Goal: Check status: Check status

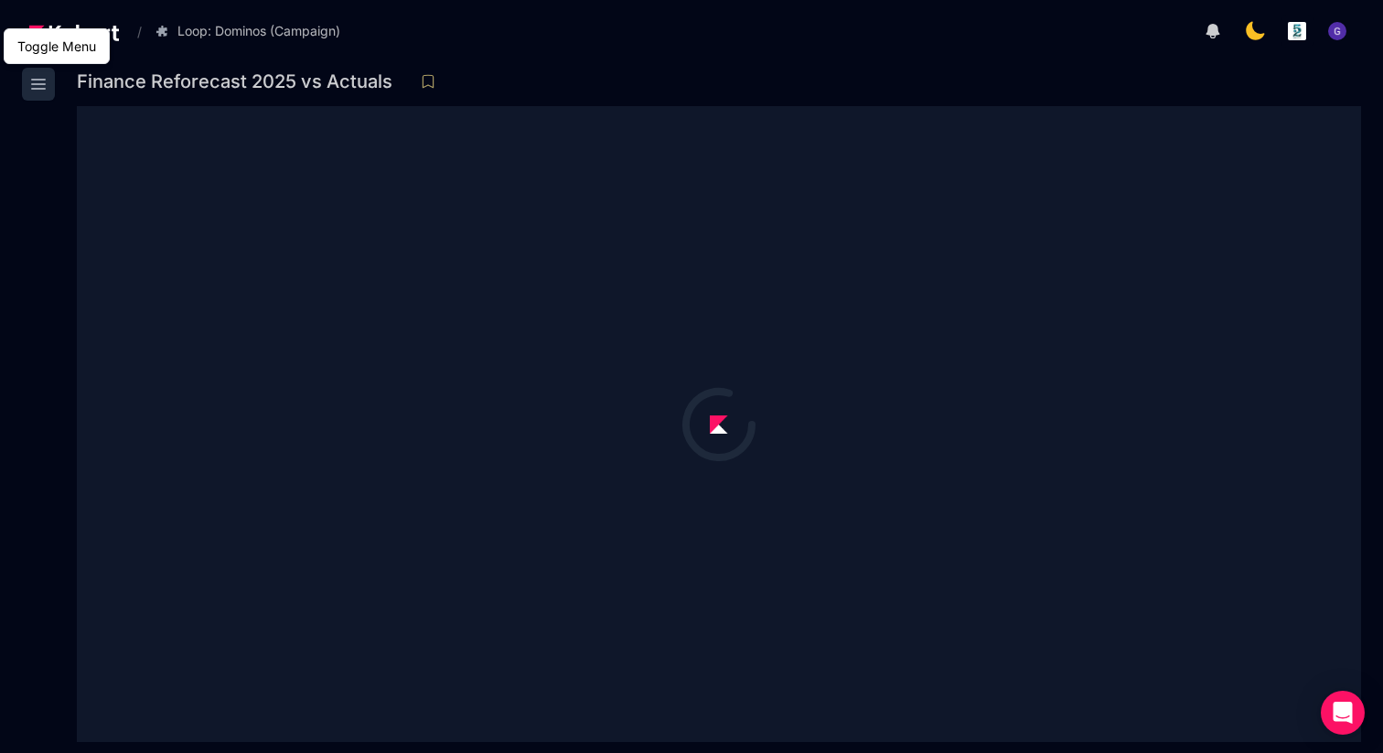
click at [38, 88] on icon at bounding box center [38, 84] width 22 height 22
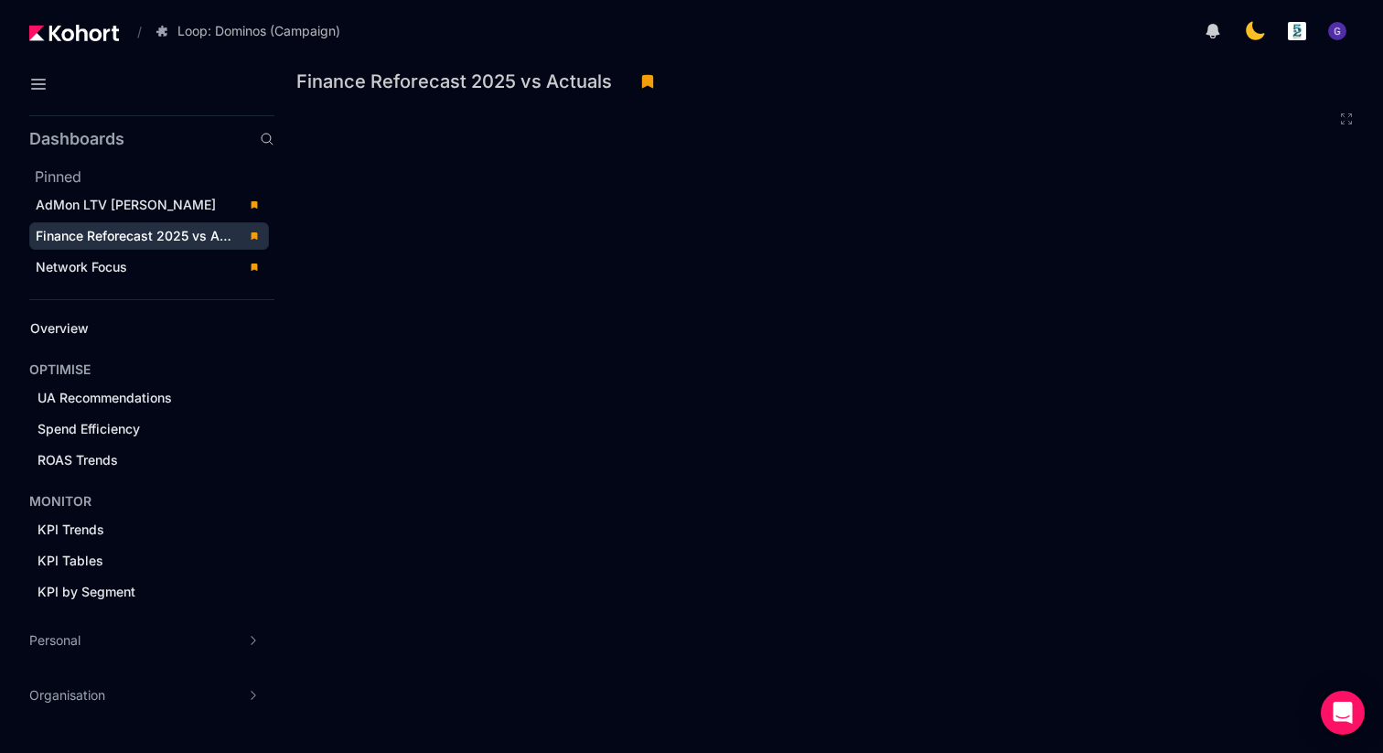
click at [270, 135] on icon at bounding box center [267, 139] width 11 height 11
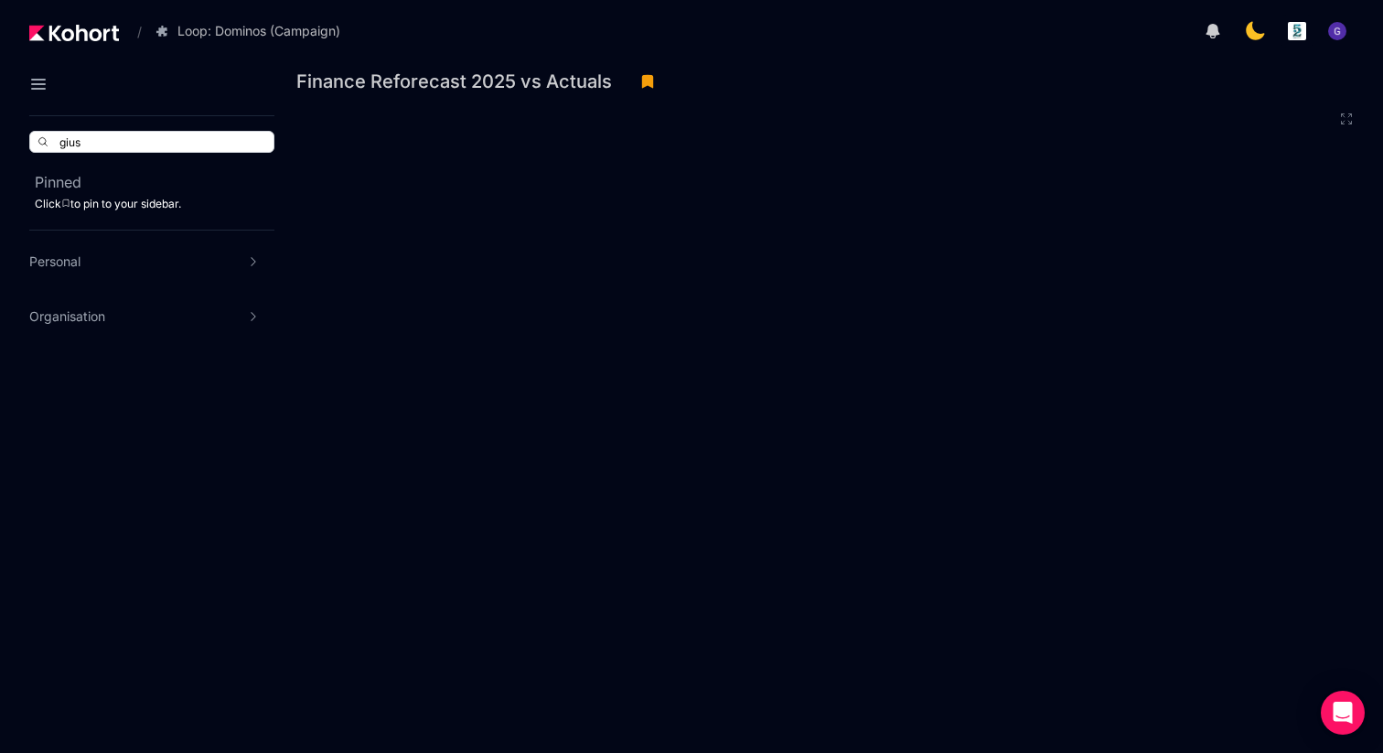
type input "giusy"
click at [229, 137] on input "giusy" at bounding box center [151, 142] width 243 height 20
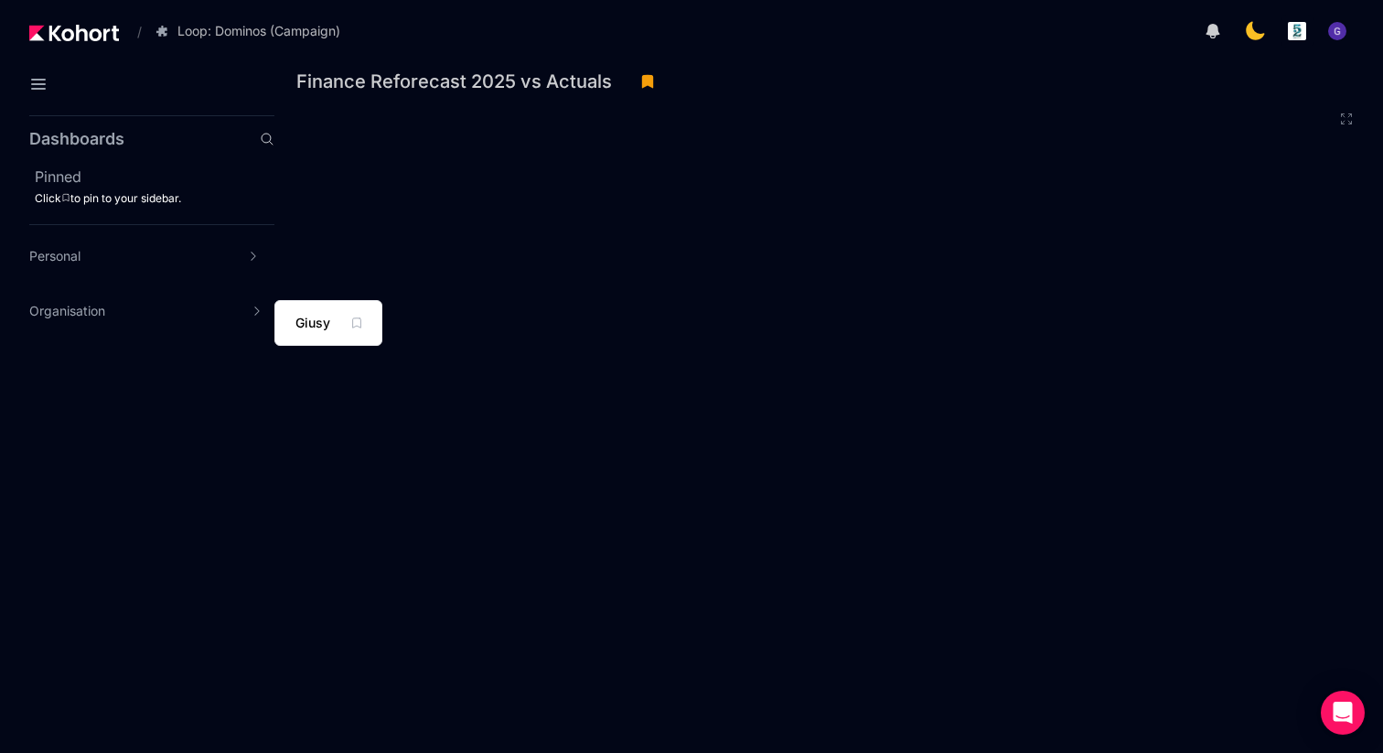
click at [297, 331] on span "Giusy" at bounding box center [312, 323] width 35 height 18
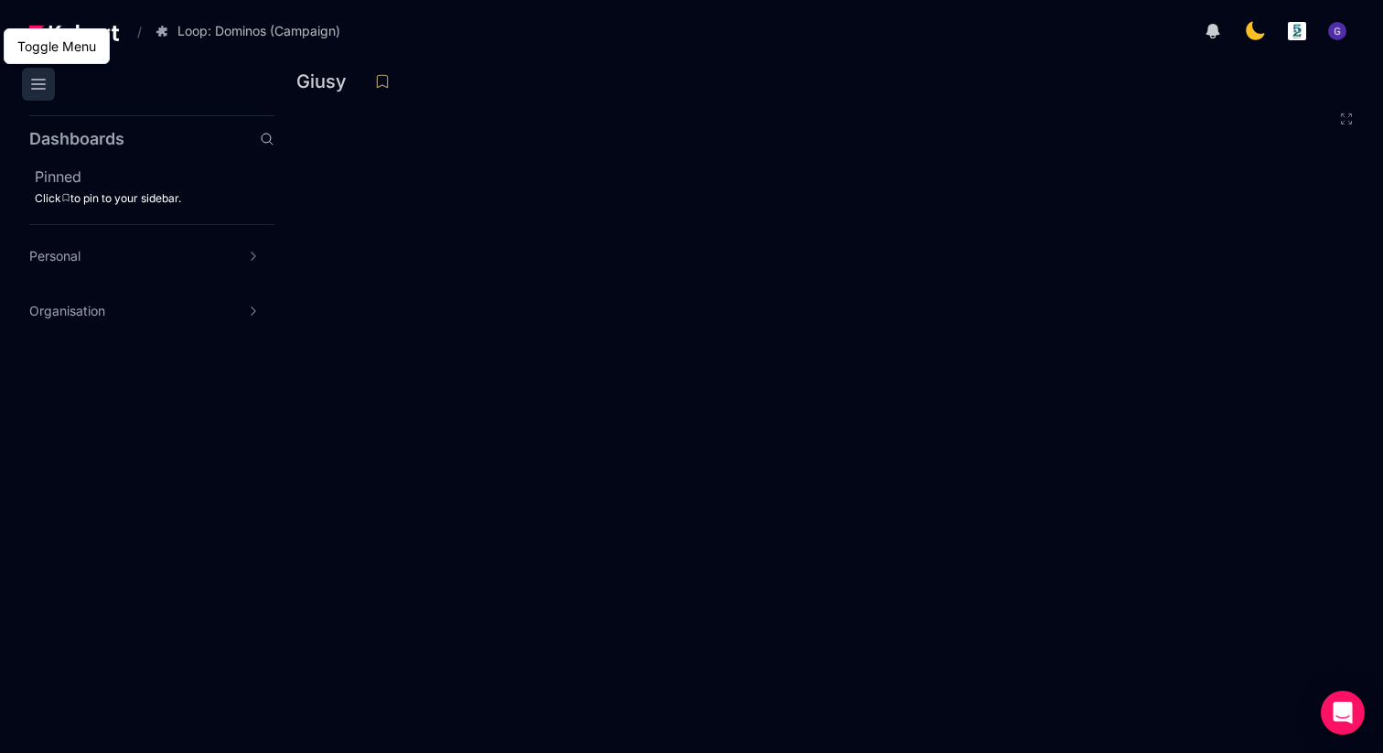
click at [46, 81] on icon at bounding box center [38, 84] width 22 height 22
